Goal: Information Seeking & Learning: Learn about a topic

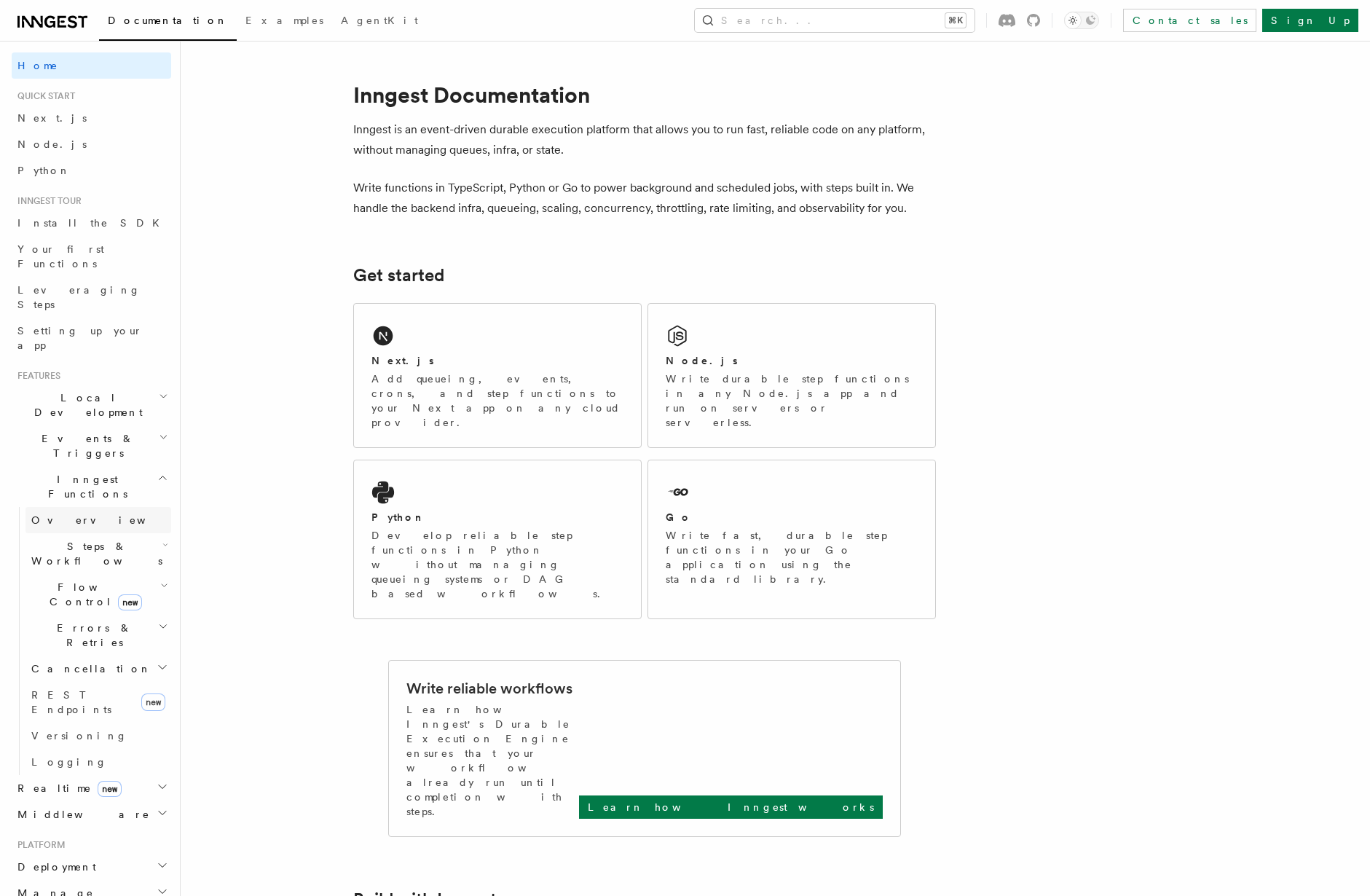
click at [84, 507] on link "Overview" at bounding box center [98, 519] width 145 height 26
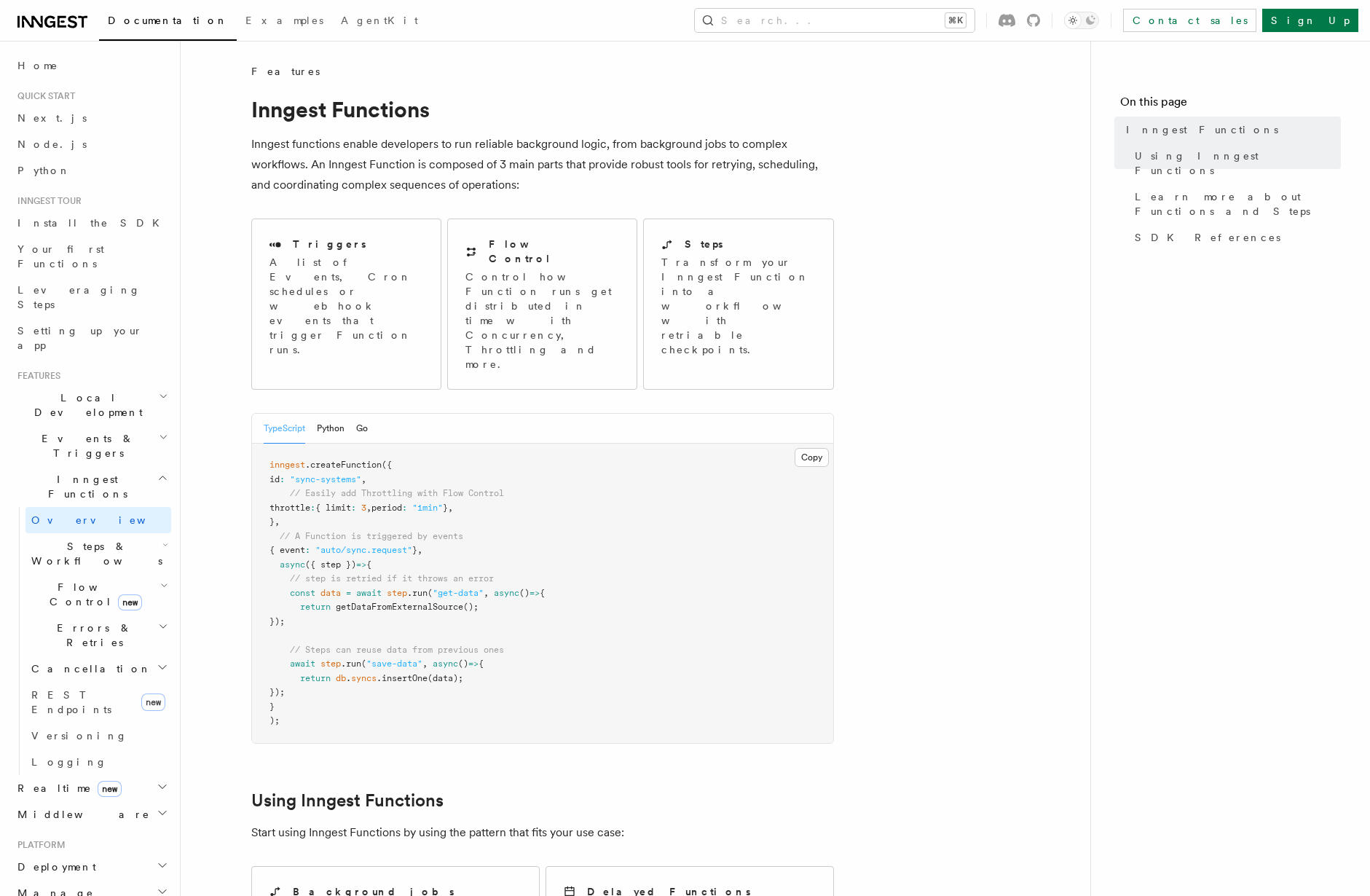
click at [92, 539] on span "Steps & Workflows" at bounding box center [94, 554] width 137 height 29
click at [111, 574] on link "Overview" at bounding box center [106, 586] width 132 height 26
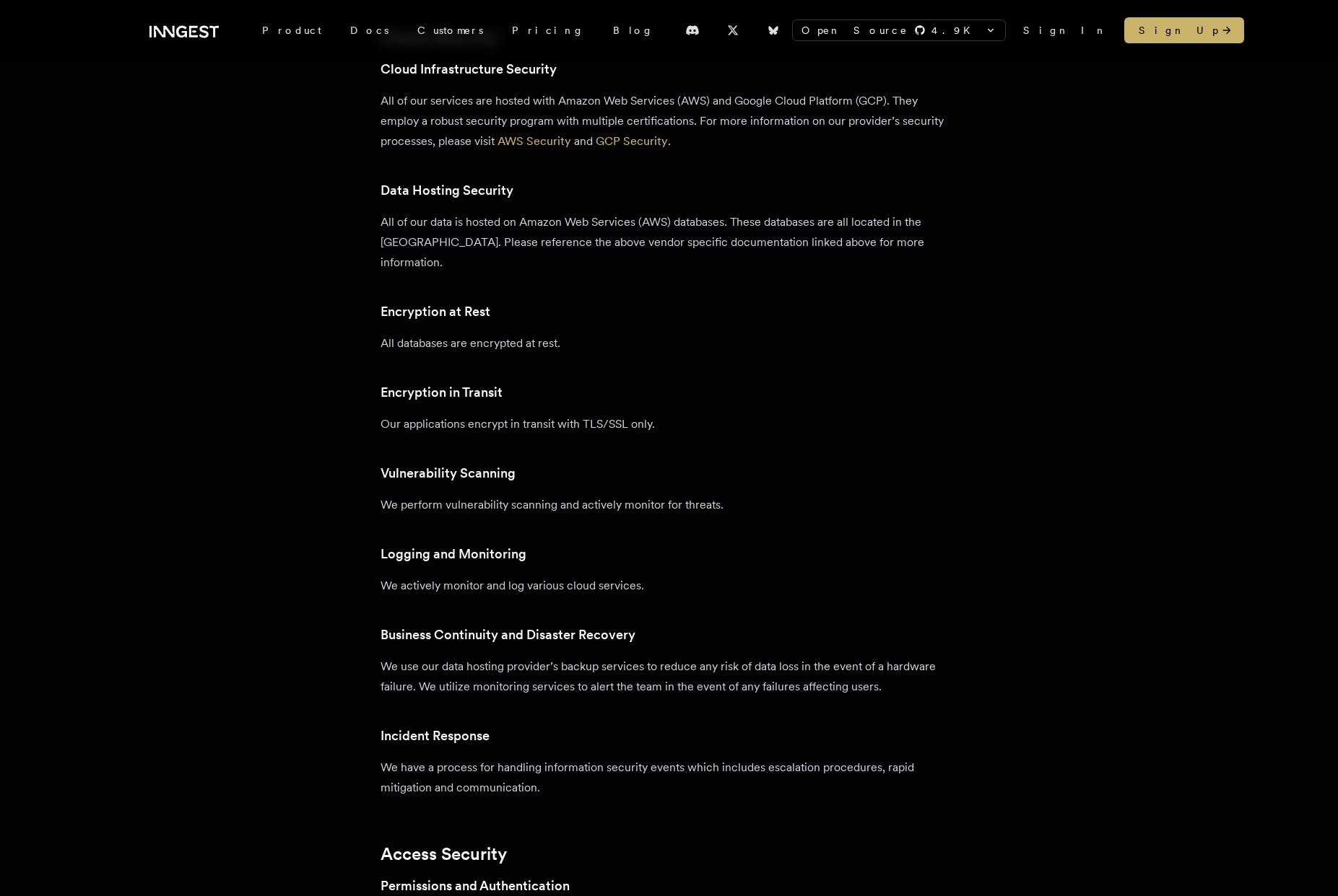
scroll to position [948, 0]
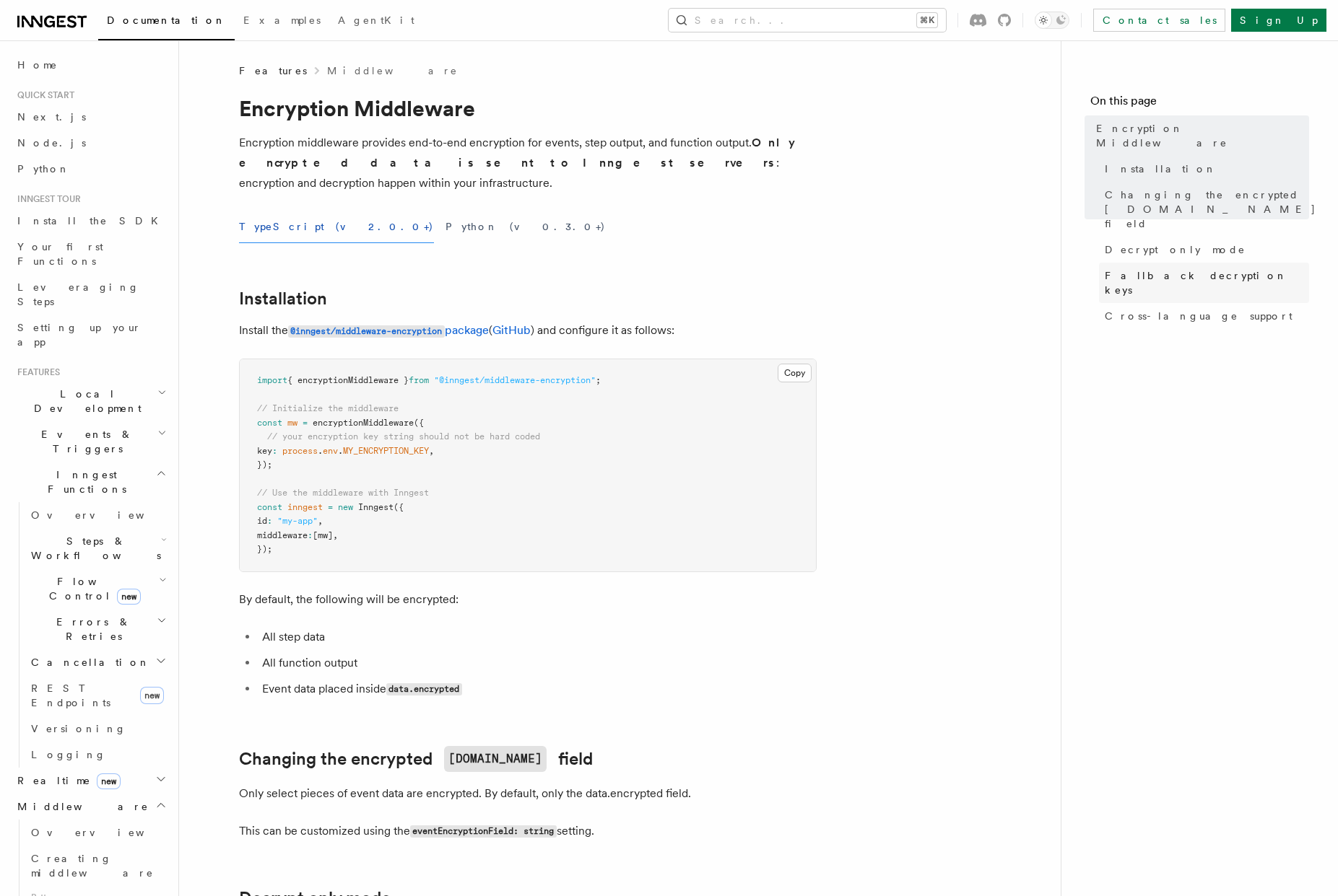
click at [1154, 269] on span "Fallback decryption keys" at bounding box center [1207, 283] width 204 height 29
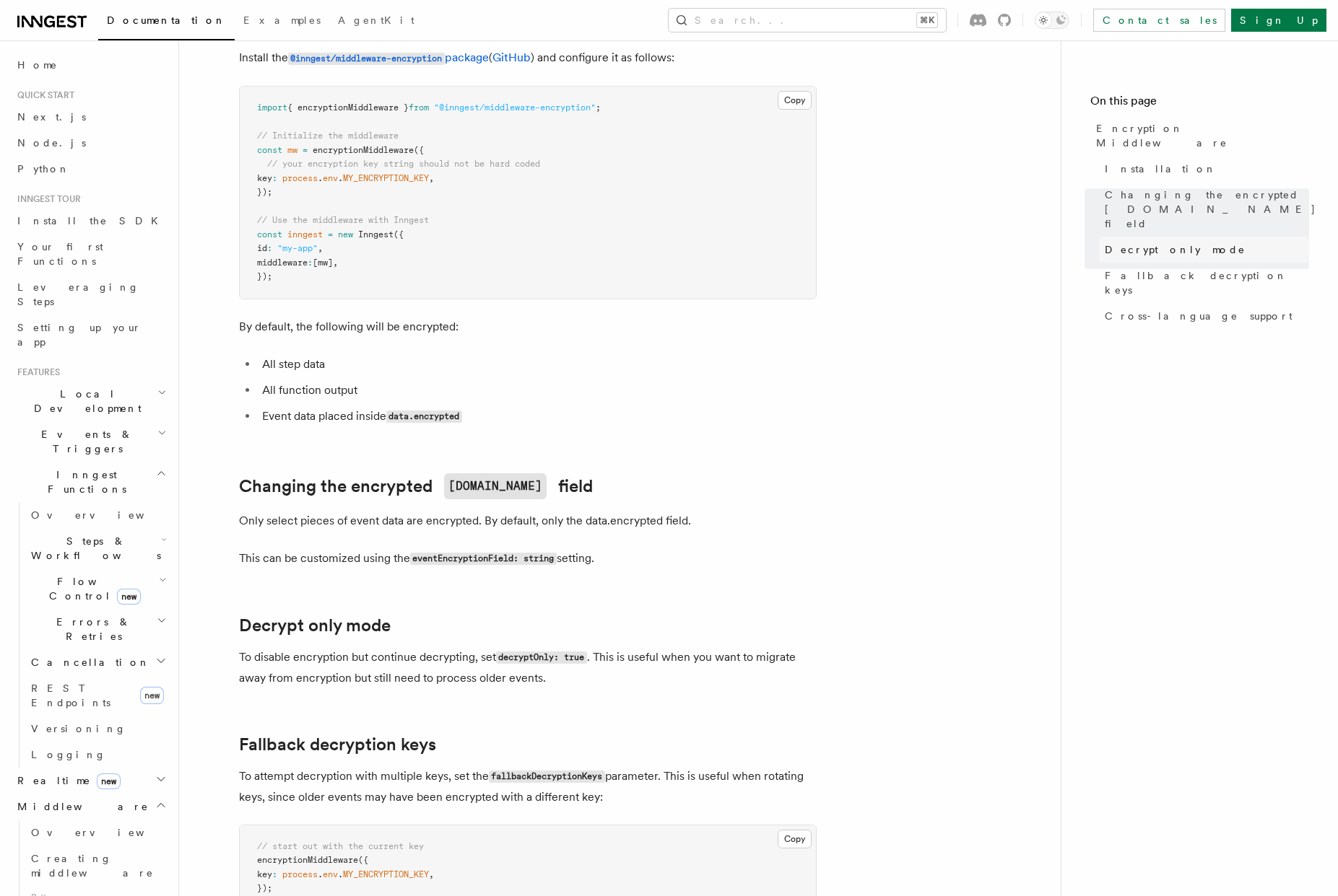
scroll to position [38, 0]
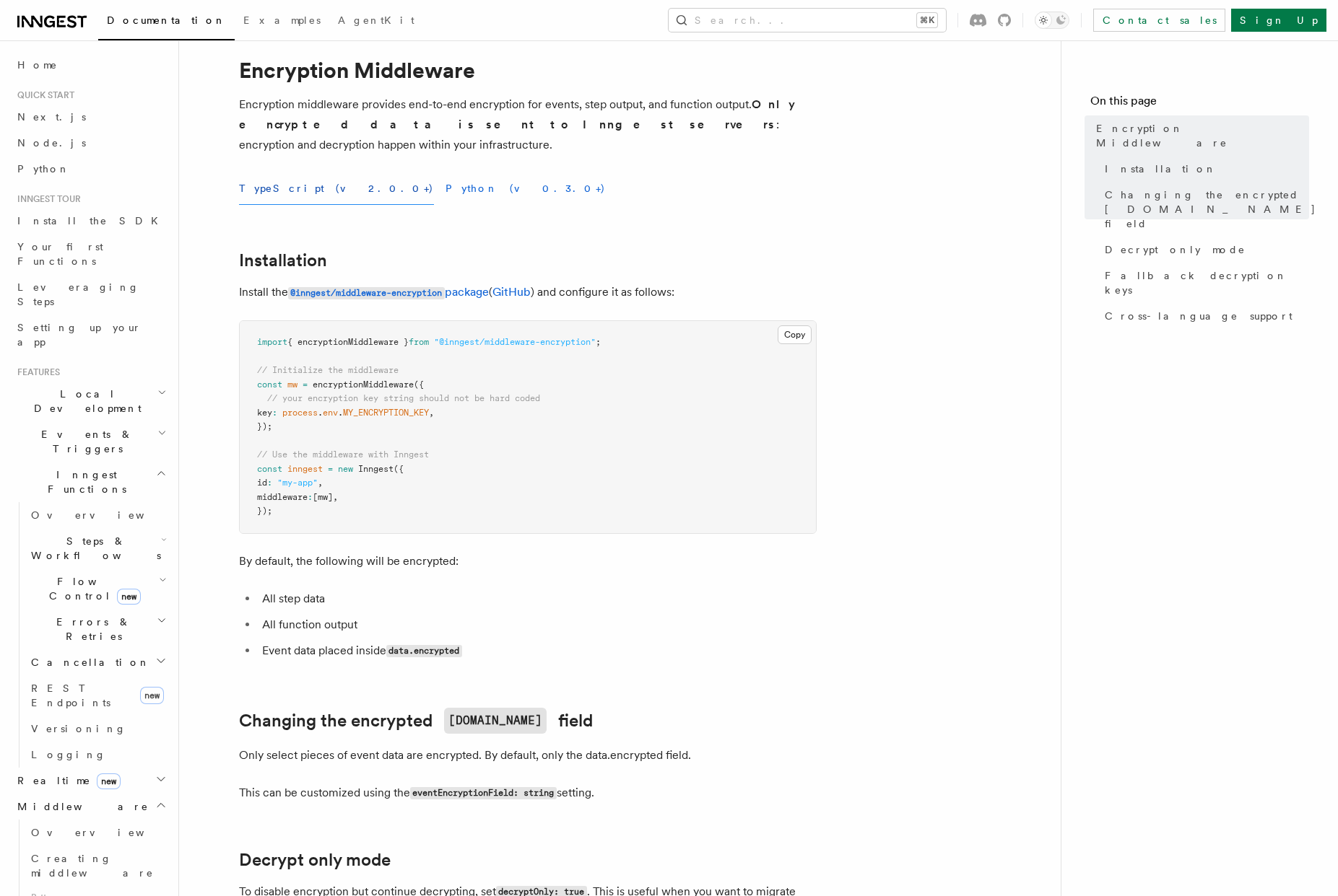
click at [445, 180] on button "Python (v0.3.0+)" at bounding box center [525, 189] width 160 height 32
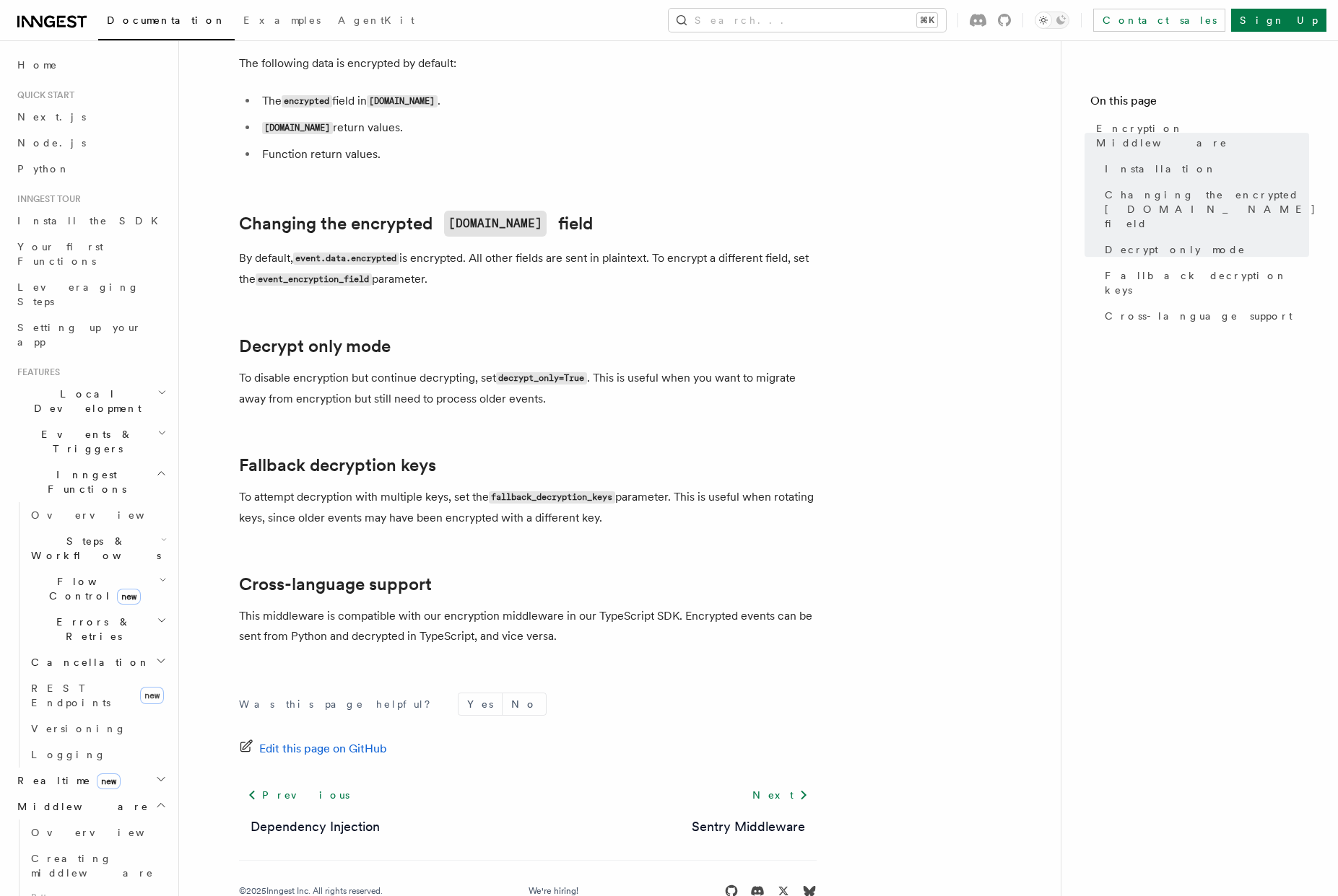
scroll to position [468, 0]
